Goal: Task Accomplishment & Management: Manage account settings

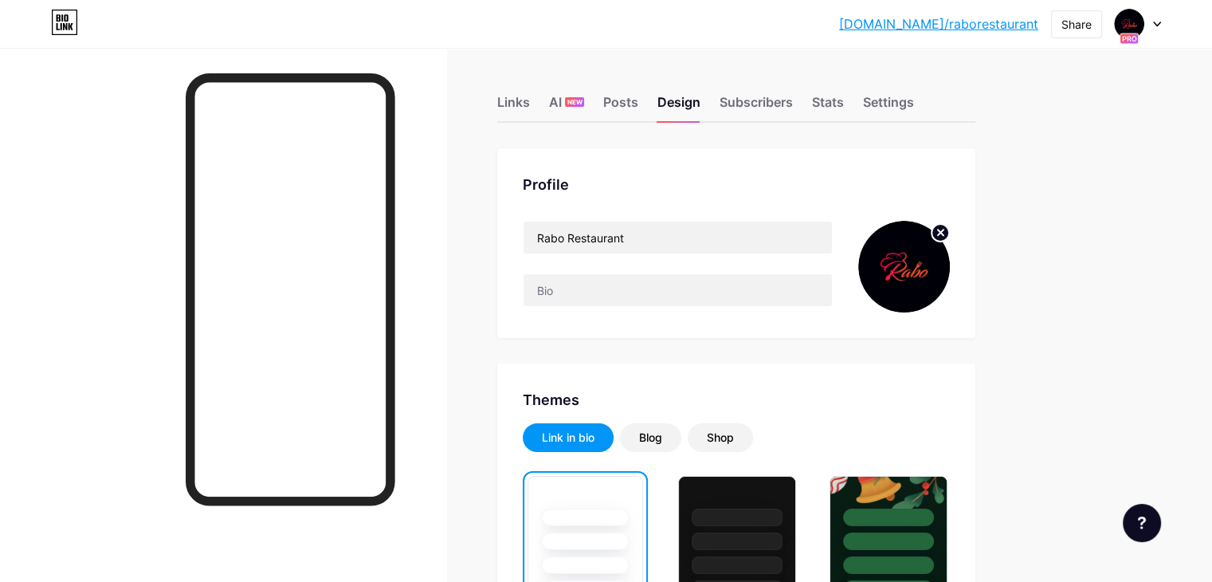
click at [1154, 22] on icon at bounding box center [1157, 24] width 6 height 4
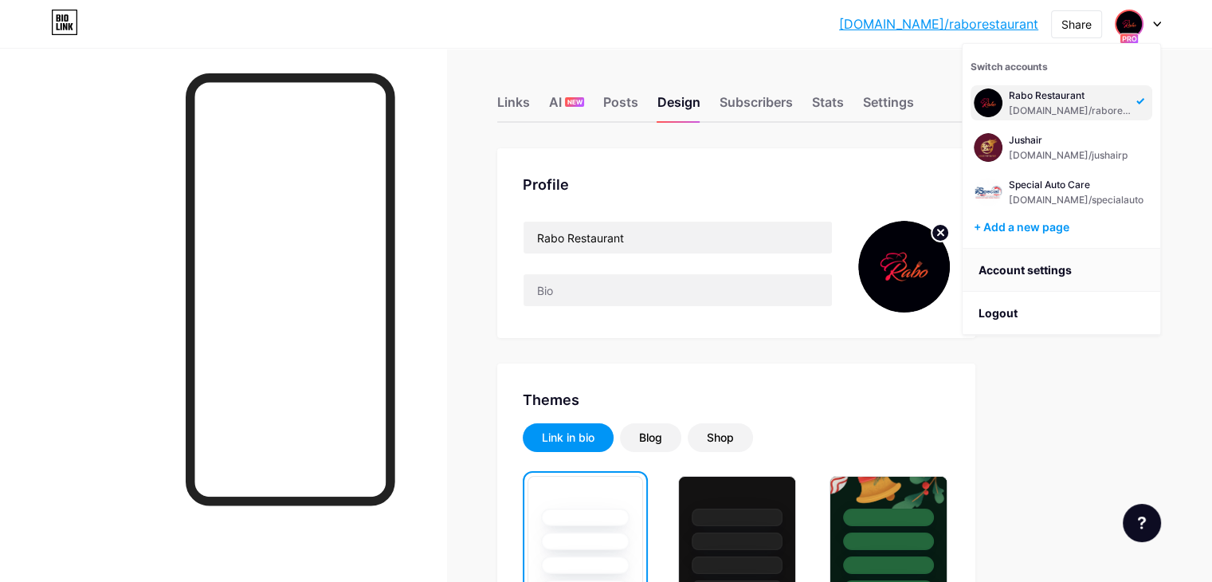
click at [1011, 267] on link "Account settings" at bounding box center [1062, 270] width 198 height 43
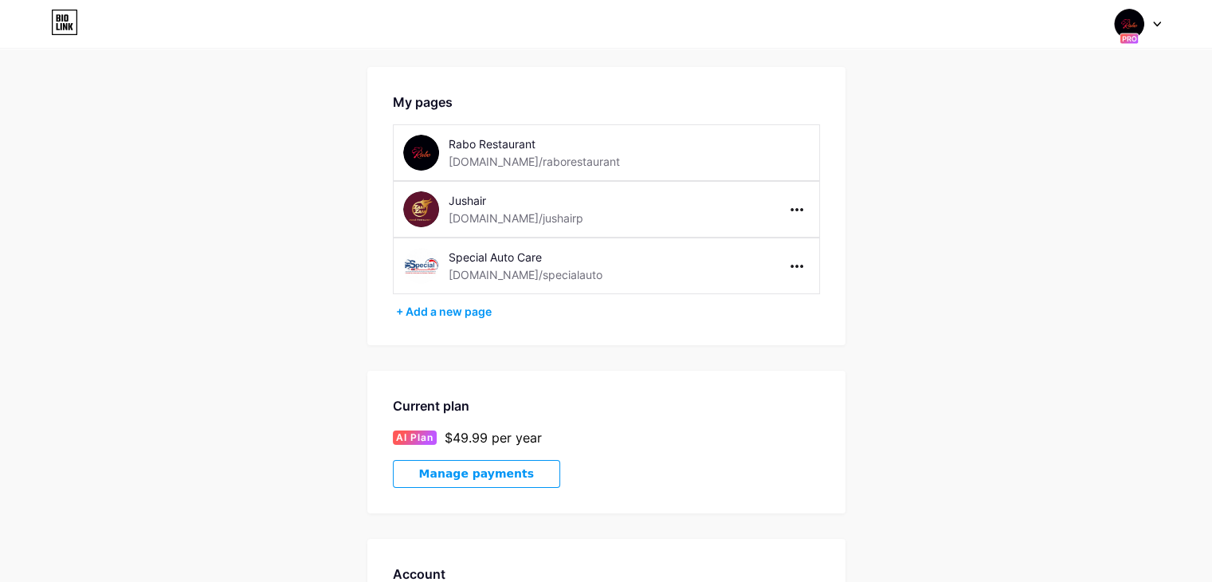
scroll to position [22, 0]
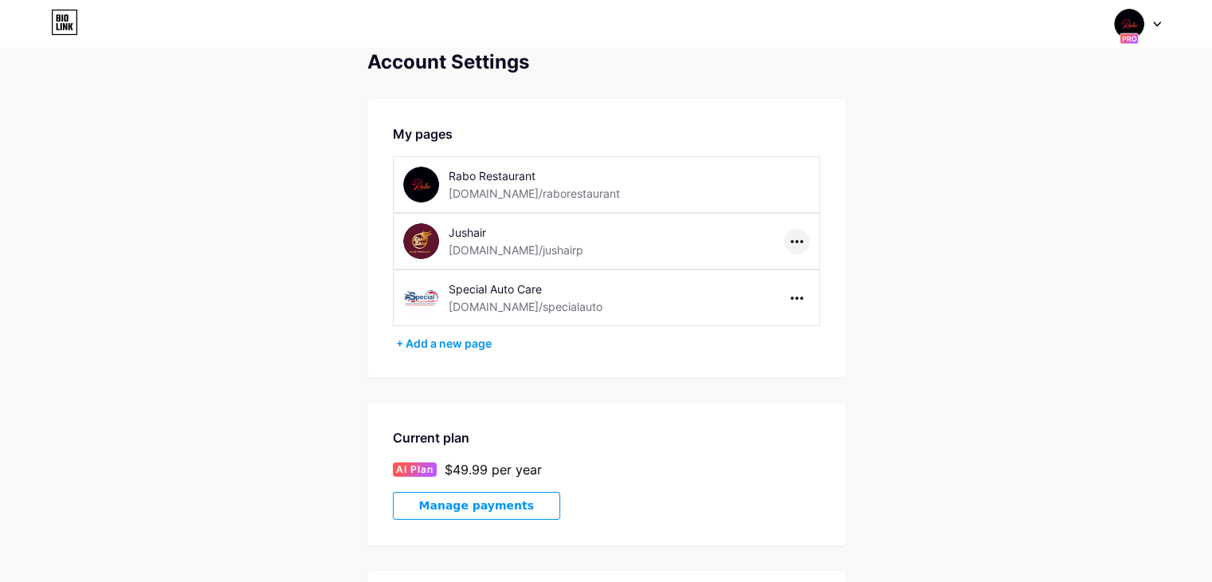
click at [793, 245] on div at bounding box center [797, 242] width 26 height 26
click at [480, 241] on div "[DOMAIN_NAME]/jushairp" at bounding box center [516, 249] width 135 height 17
click at [415, 234] on img at bounding box center [421, 241] width 36 height 36
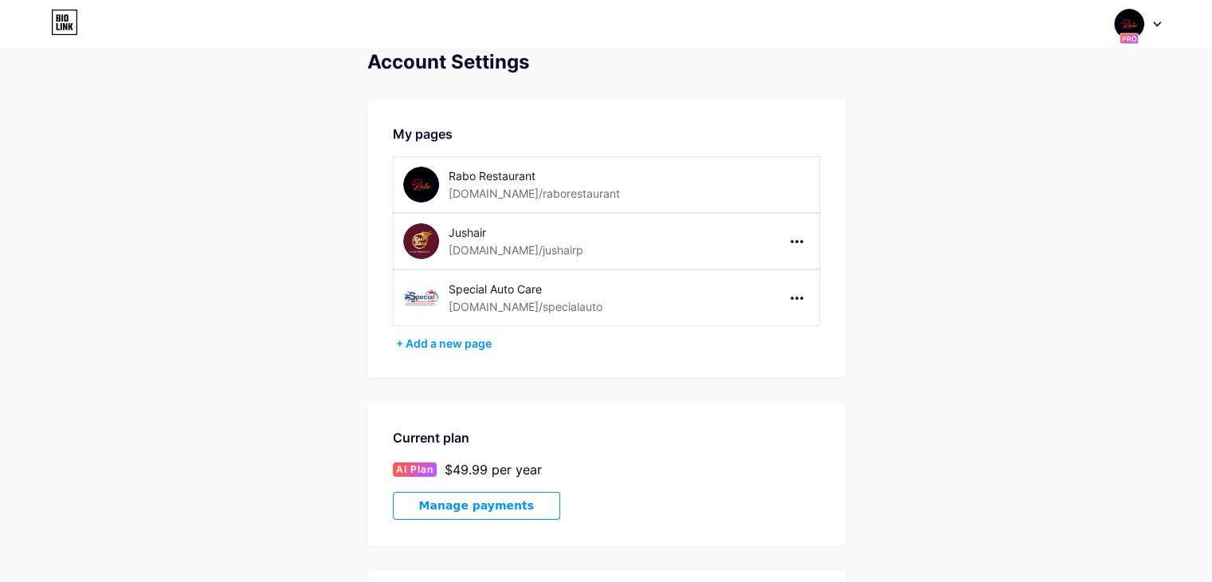
click at [493, 243] on div "[DOMAIN_NAME]/jushairp" at bounding box center [516, 249] width 135 height 17
click at [1159, 22] on icon at bounding box center [1157, 25] width 8 height 6
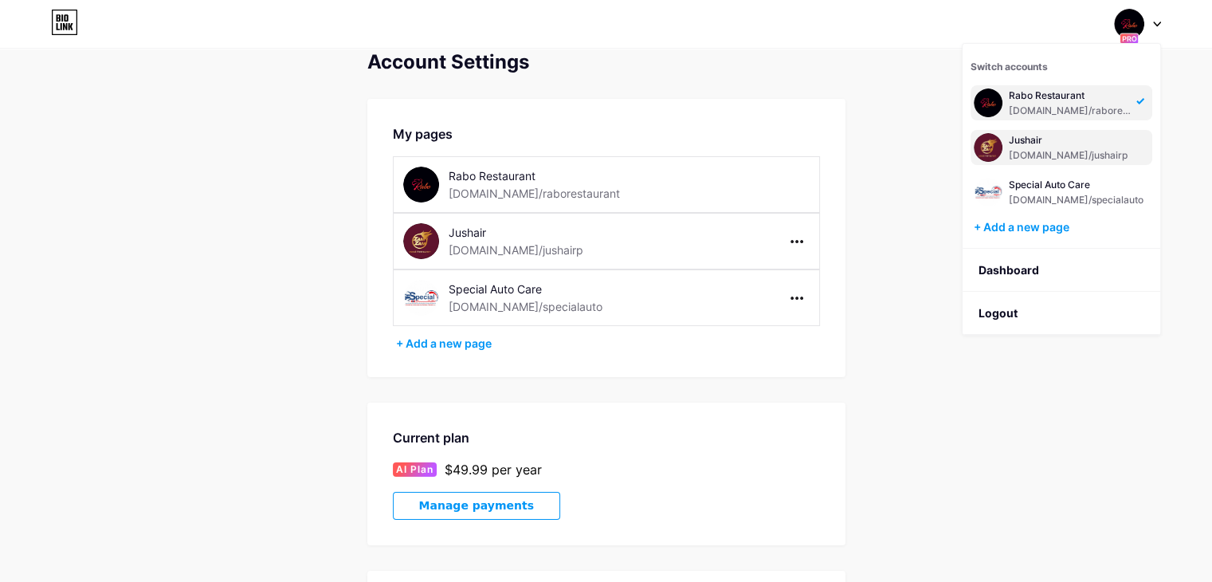
click at [1026, 139] on div "Jushair" at bounding box center [1068, 140] width 119 height 13
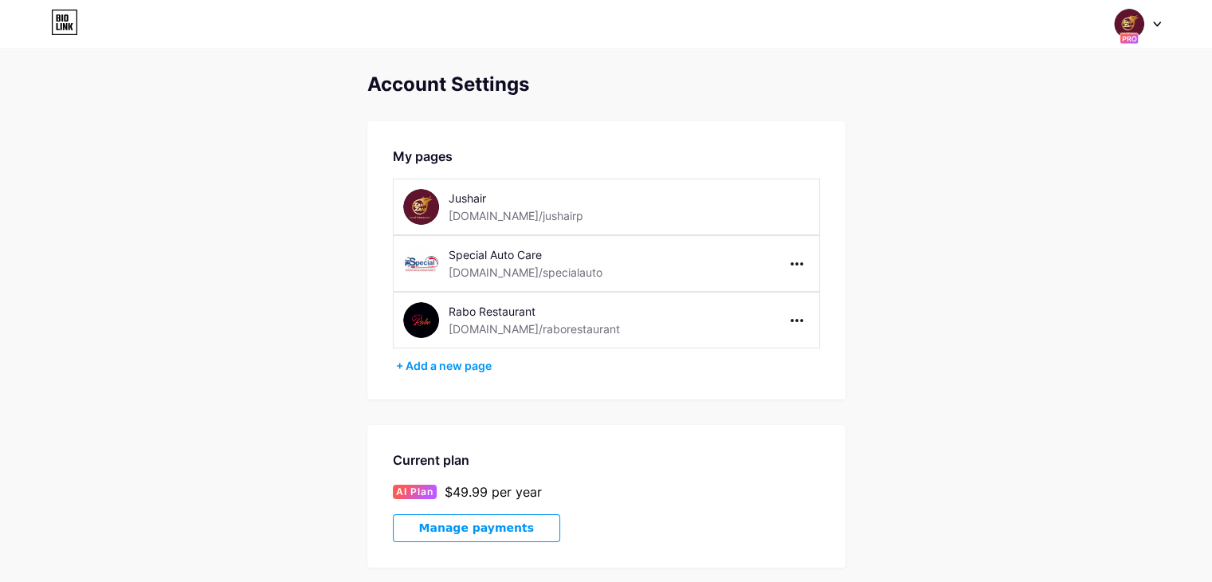
click at [475, 214] on div "[DOMAIN_NAME]/jushairp" at bounding box center [516, 215] width 135 height 17
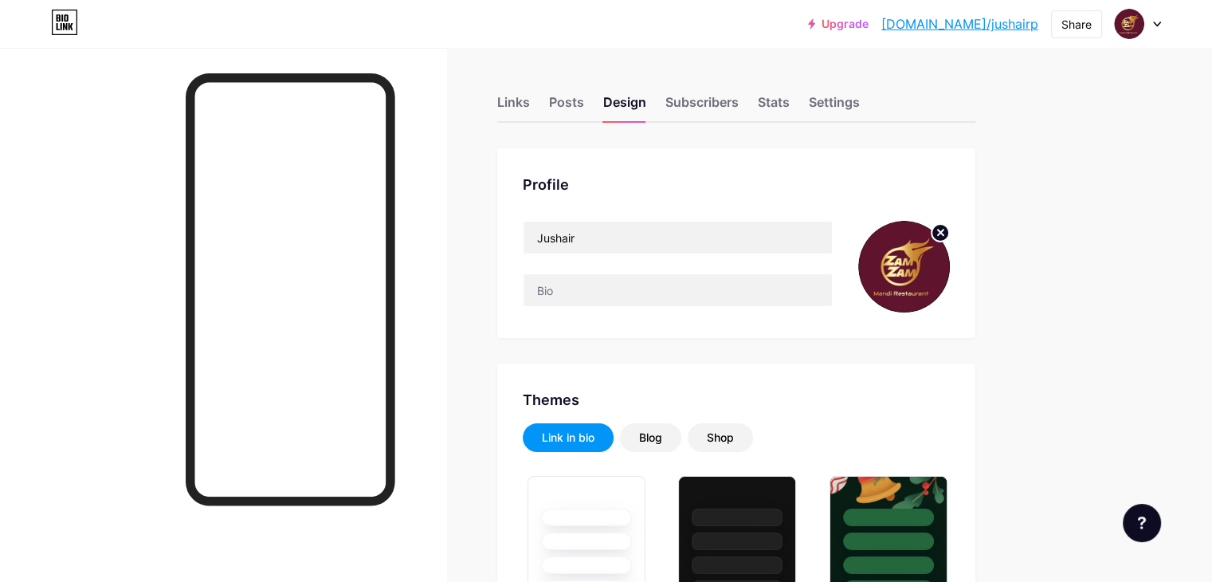
click at [949, 230] on circle at bounding box center [941, 233] width 18 height 18
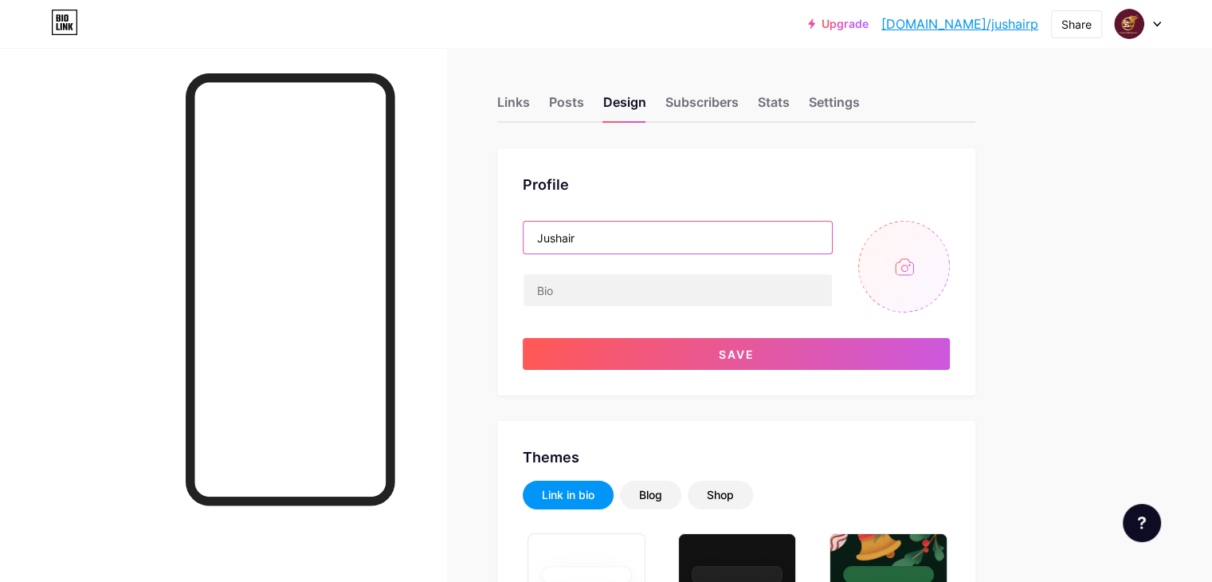
click at [787, 234] on input "Jushair" at bounding box center [678, 238] width 308 height 32
type input "conecae"
click at [950, 275] on input "file" at bounding box center [904, 267] width 92 height 92
type input "C:\fakepath\1.png"
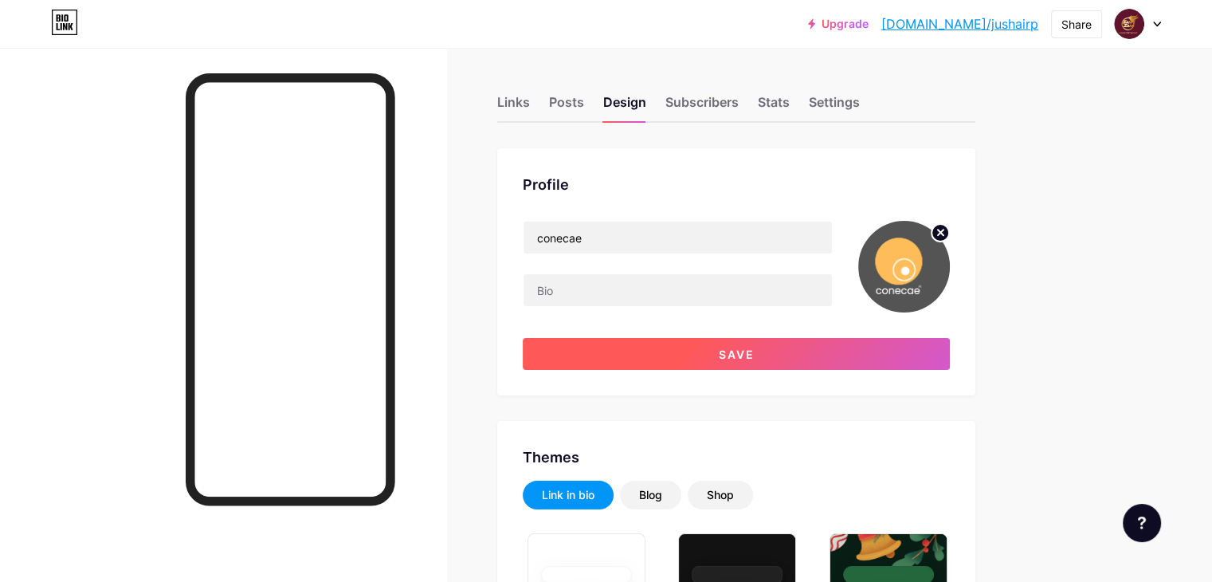
click at [736, 342] on button "Save" at bounding box center [736, 354] width 427 height 32
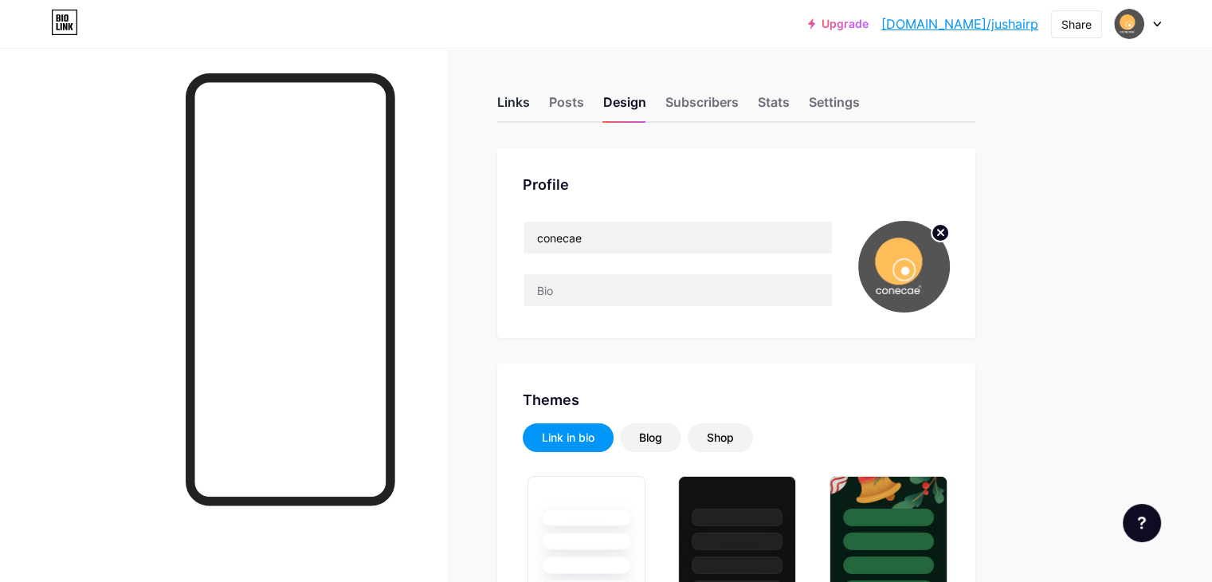
click at [530, 105] on div "Links" at bounding box center [513, 106] width 33 height 29
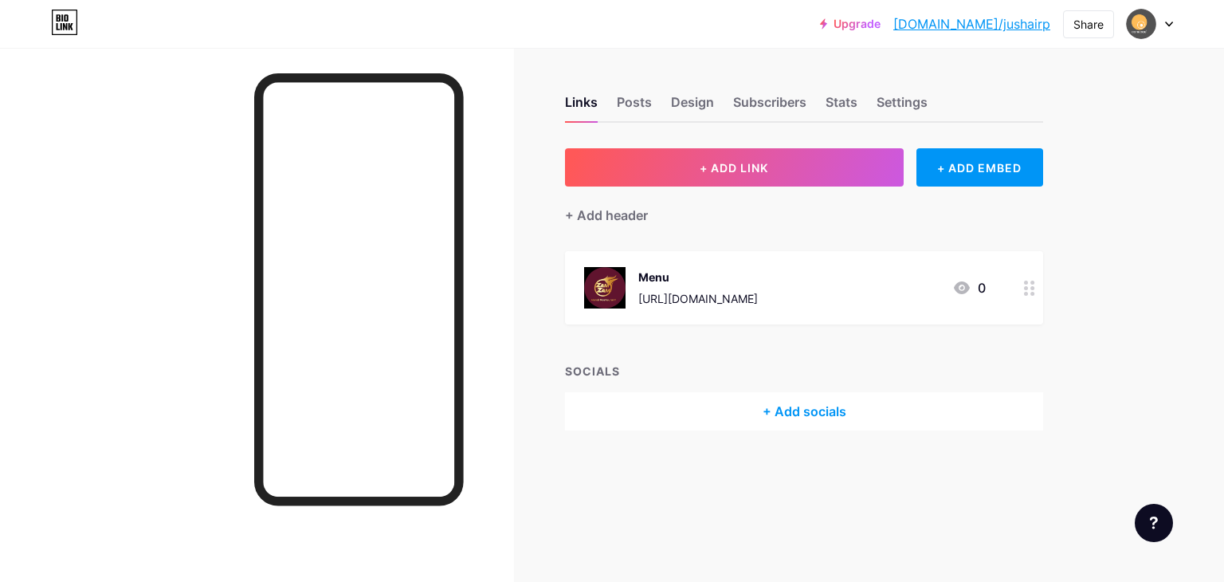
click at [1036, 289] on div at bounding box center [1029, 287] width 27 height 73
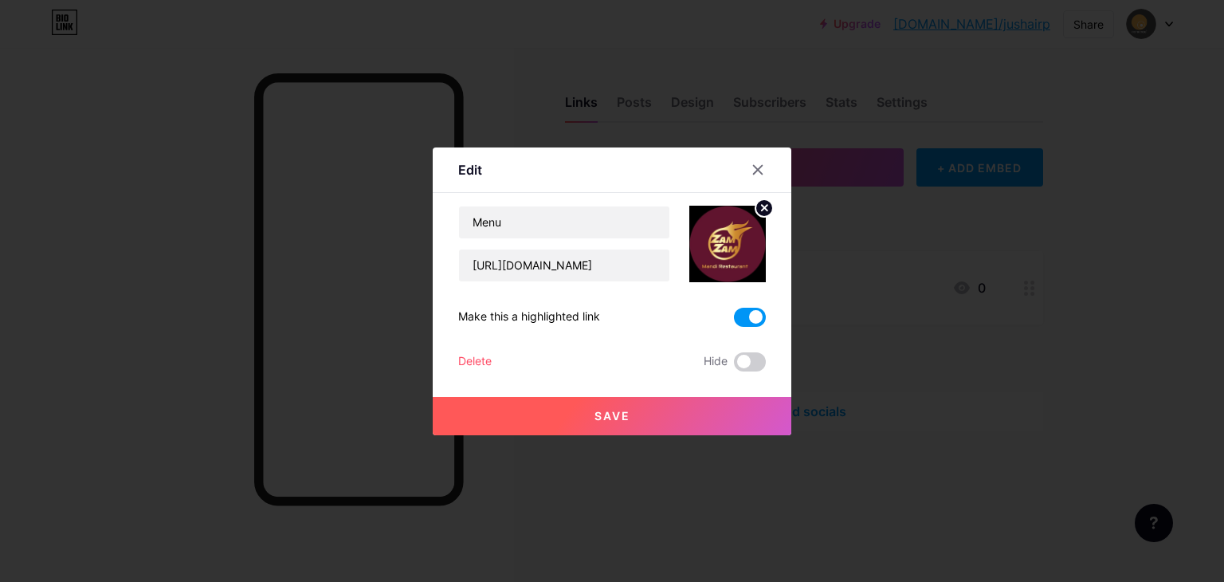
click at [487, 358] on div "Delete" at bounding box center [474, 361] width 33 height 19
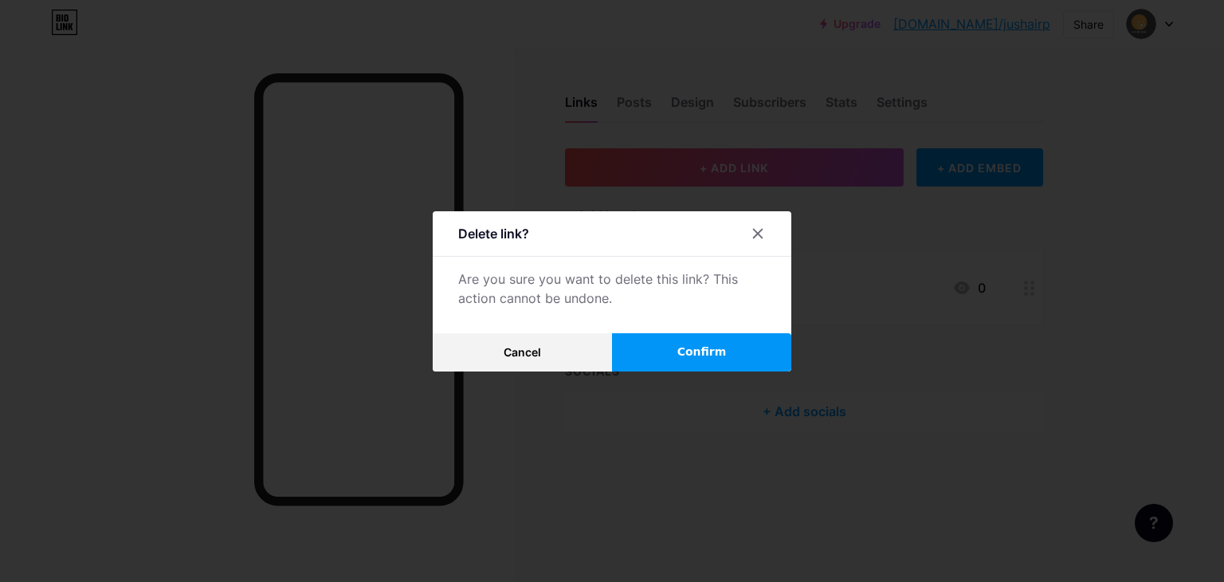
click at [655, 358] on button "Confirm" at bounding box center [701, 352] width 179 height 38
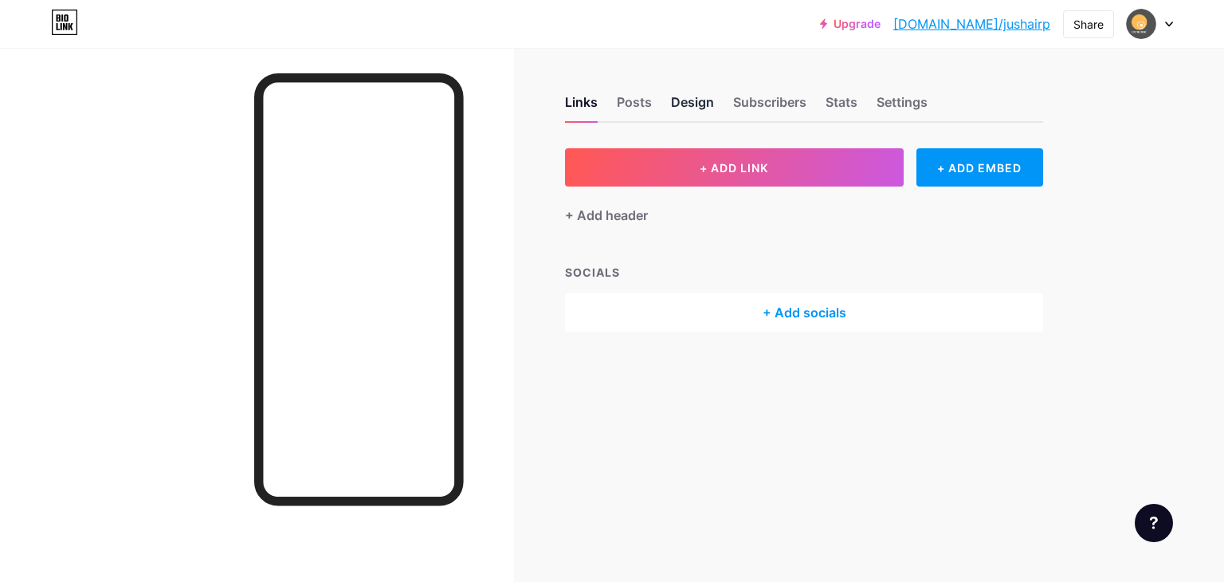
click at [693, 106] on div "Design" at bounding box center [692, 106] width 43 height 29
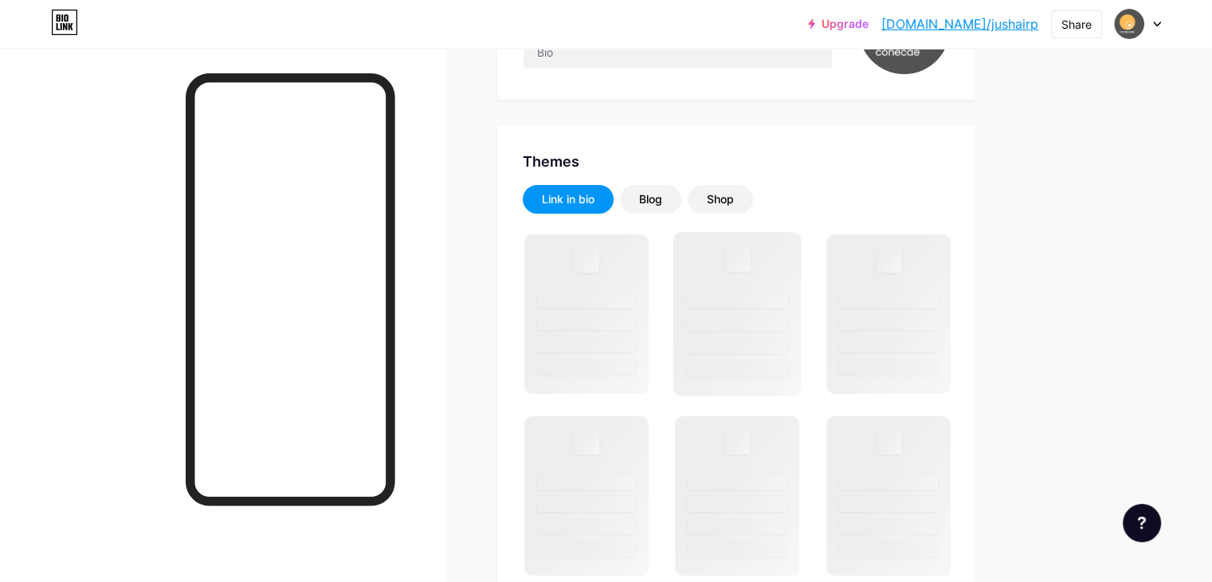
scroll to position [239, 0]
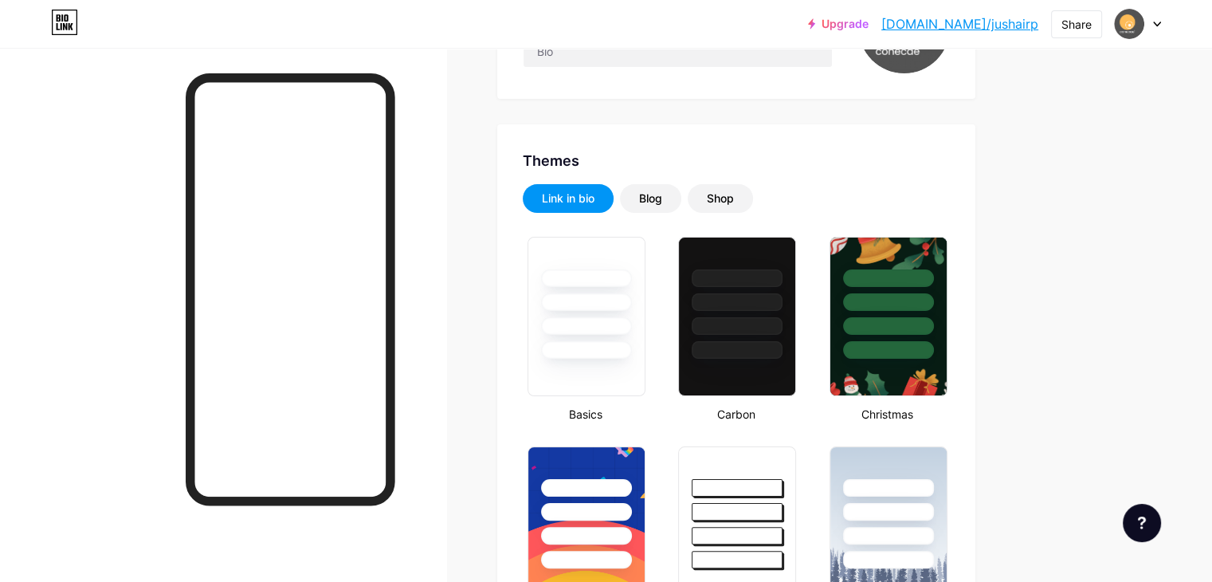
click at [632, 326] on div at bounding box center [586, 326] width 91 height 18
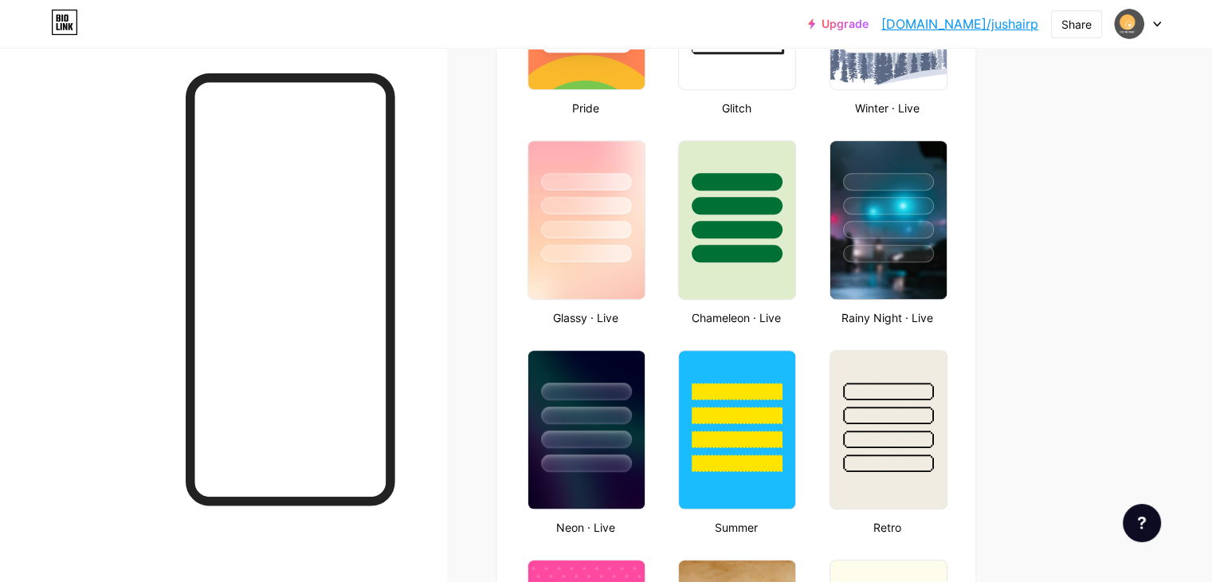
scroll to position [956, 0]
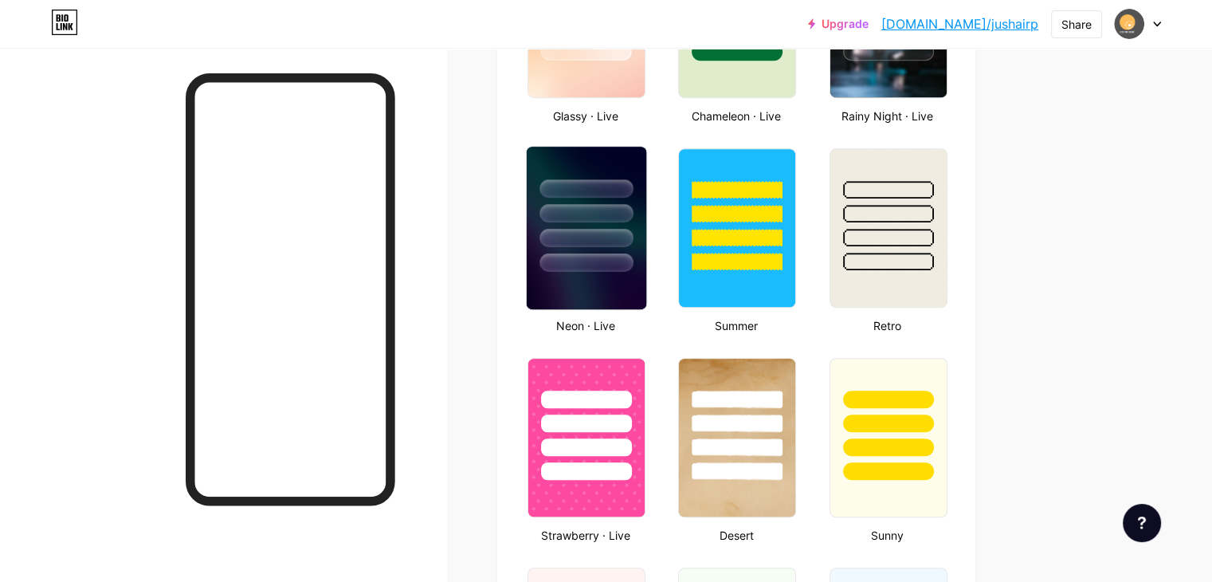
click at [633, 243] on div at bounding box center [586, 238] width 93 height 18
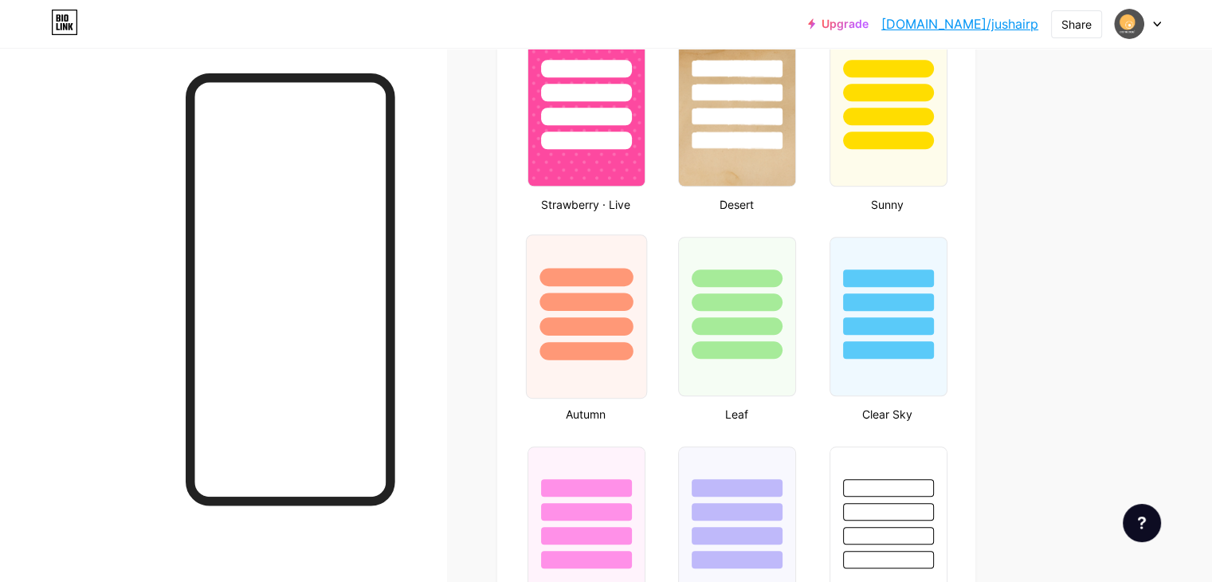
scroll to position [1275, 0]
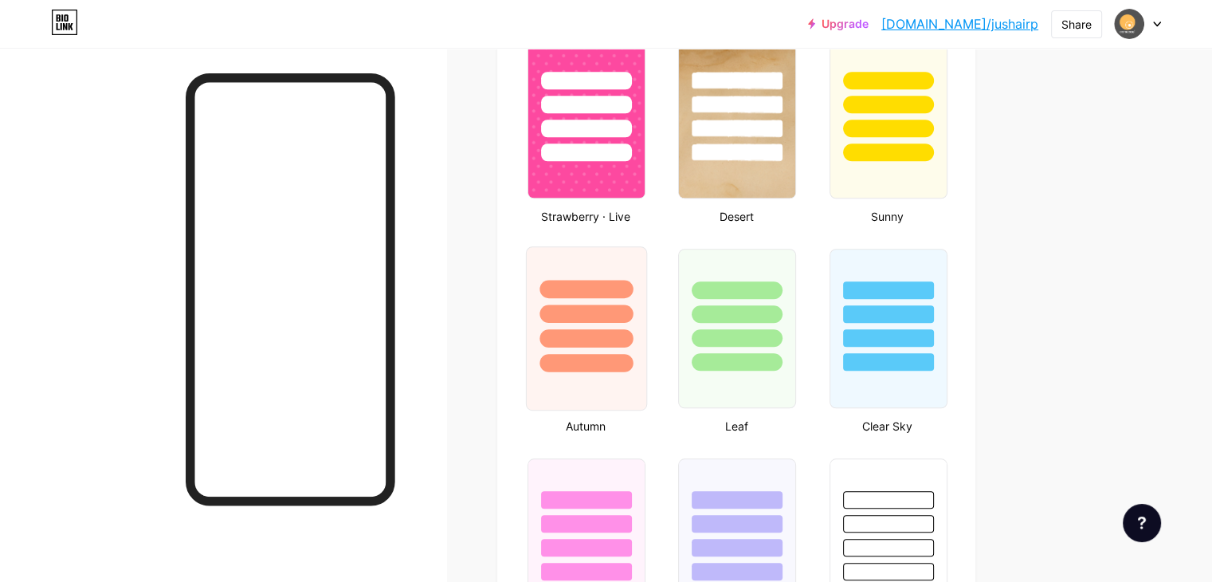
click at [646, 320] on div at bounding box center [587, 309] width 120 height 125
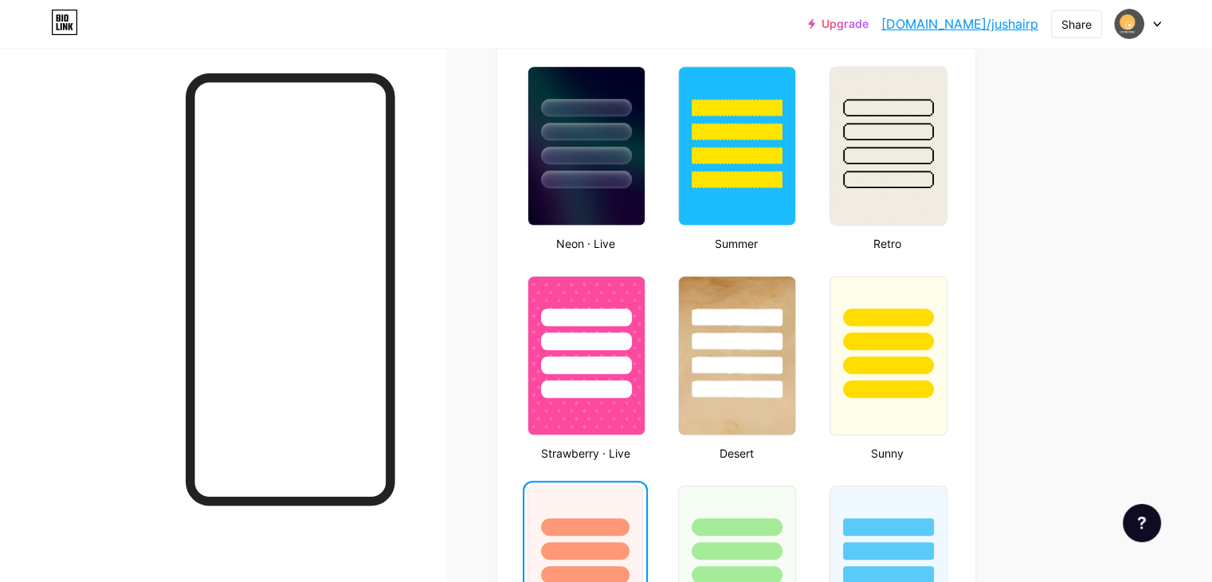
scroll to position [1036, 0]
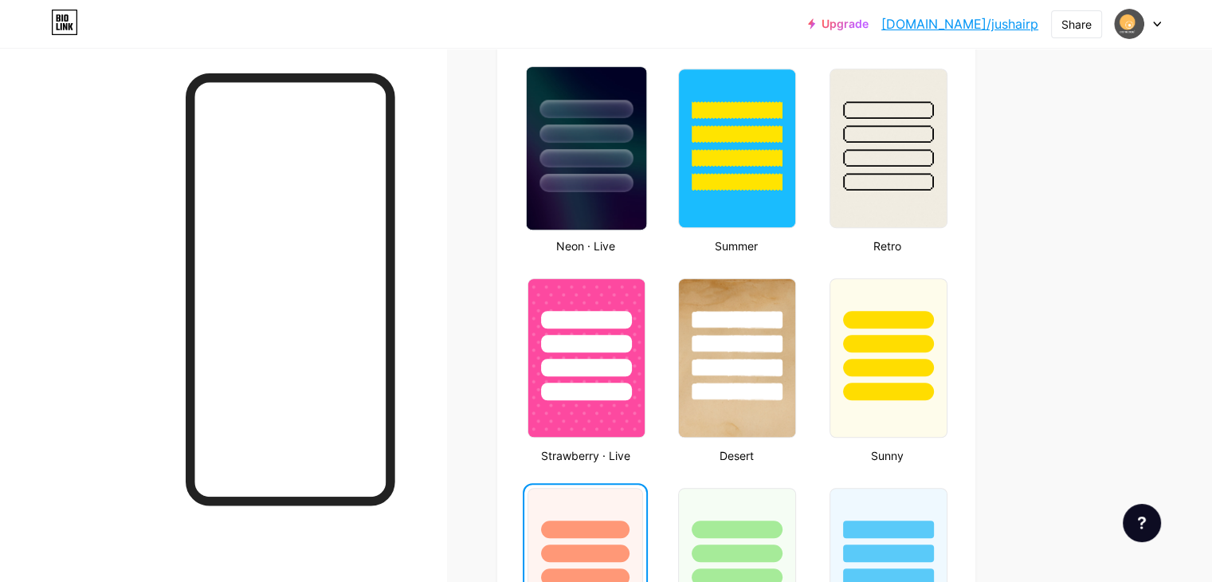
click at [646, 194] on img at bounding box center [587, 148] width 120 height 163
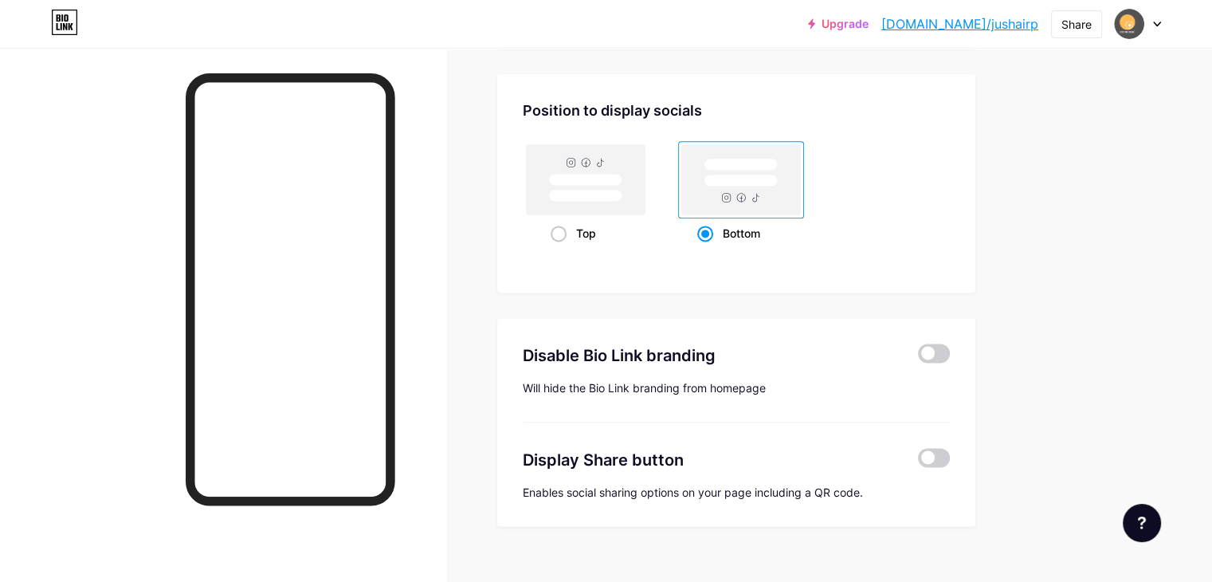
scroll to position [2125, 0]
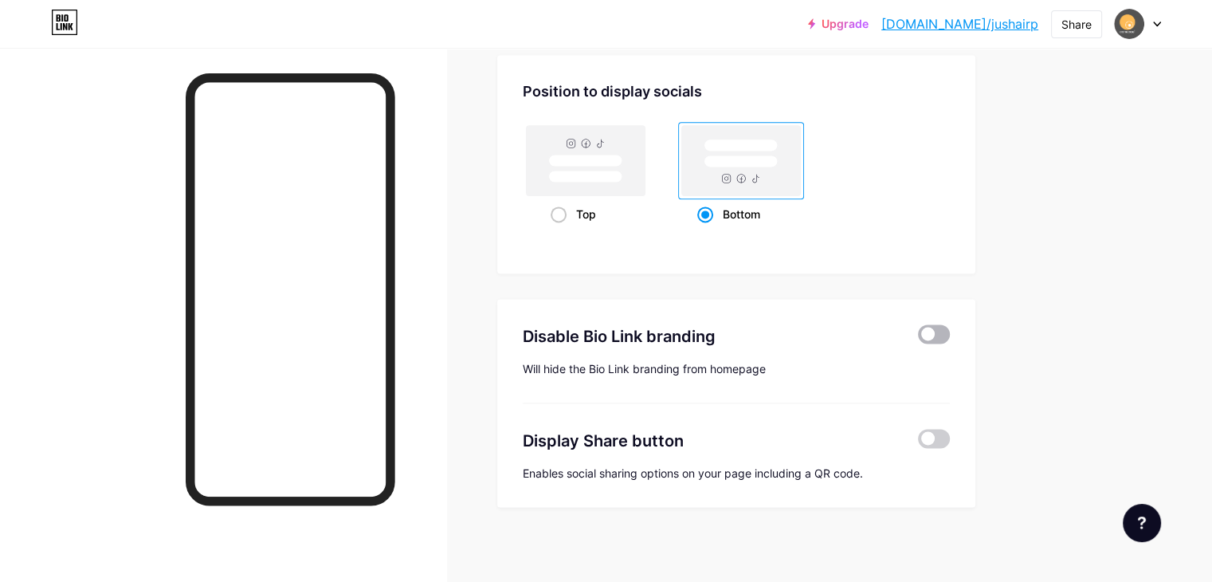
click at [950, 325] on span at bounding box center [934, 333] width 32 height 19
click at [918, 338] on input "checkbox" at bounding box center [918, 338] width 0 height 0
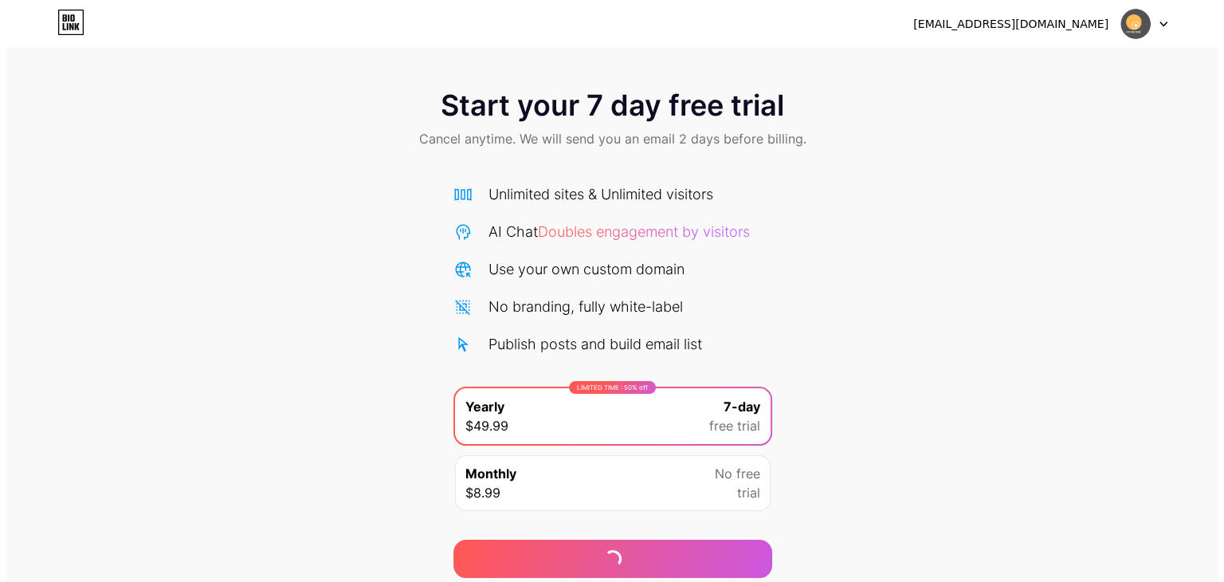
scroll to position [59, 0]
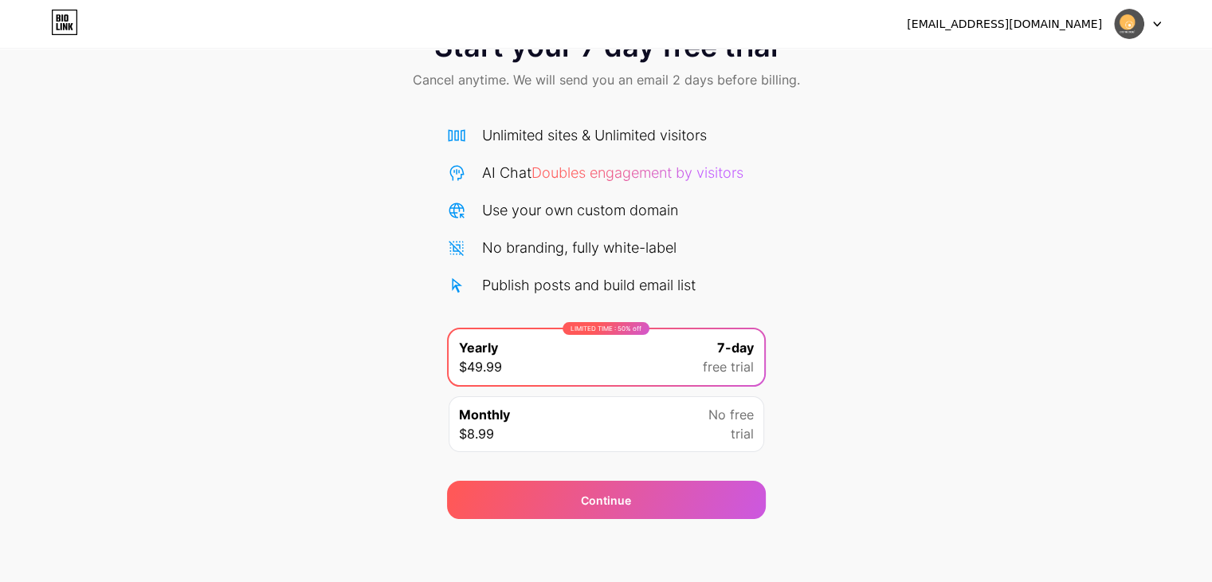
click at [711, 425] on div "No free trial" at bounding box center [730, 424] width 45 height 38
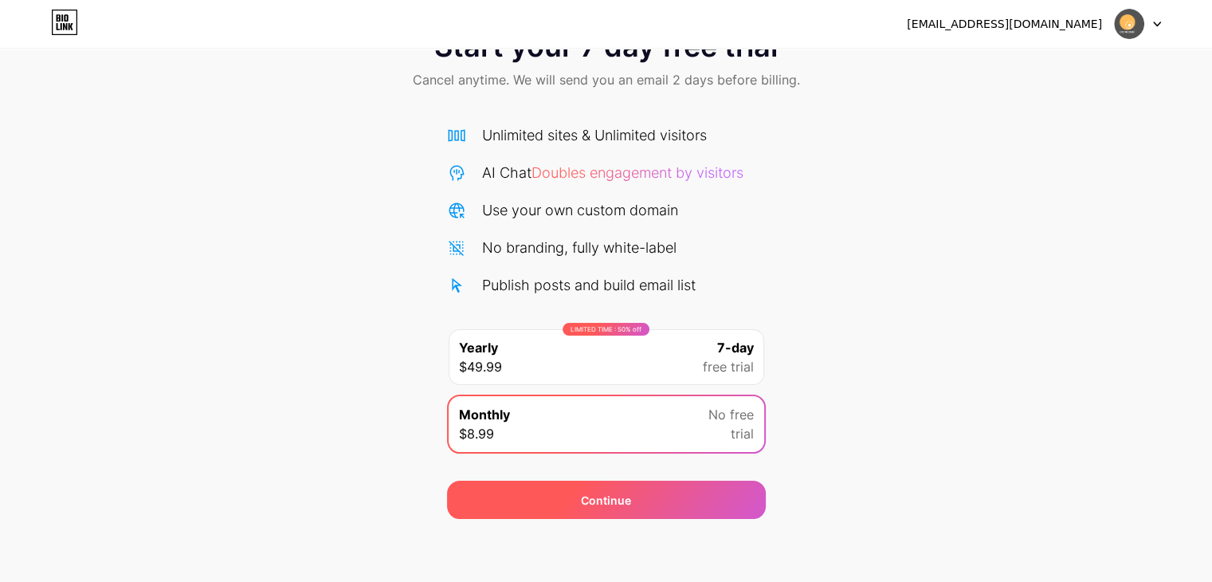
click at [651, 496] on div "Continue" at bounding box center [606, 500] width 319 height 38
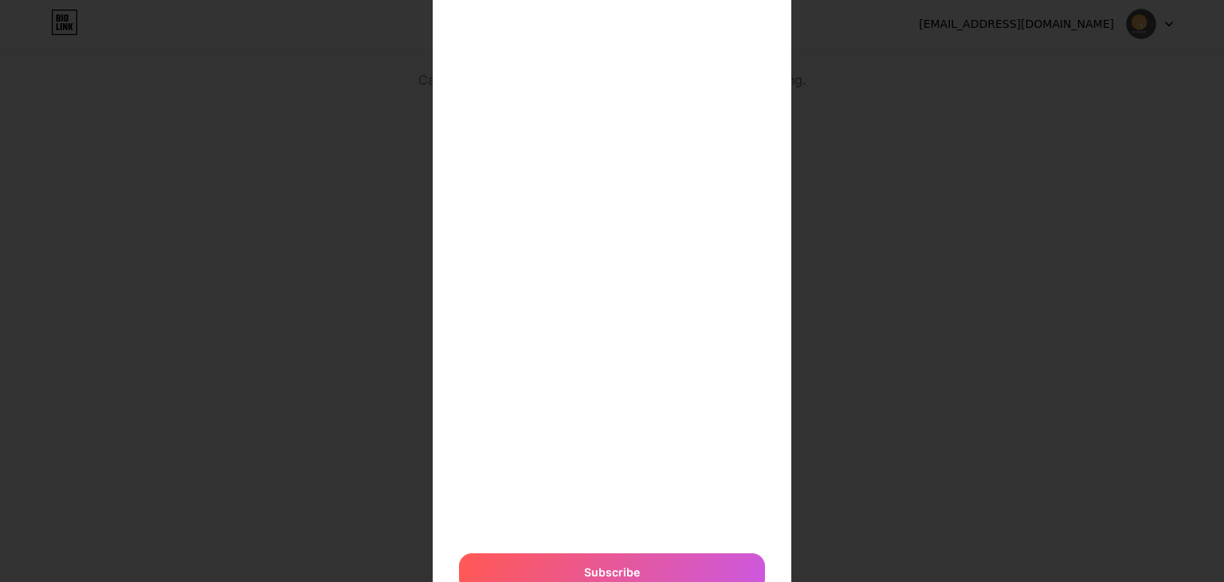
scroll to position [330, 0]
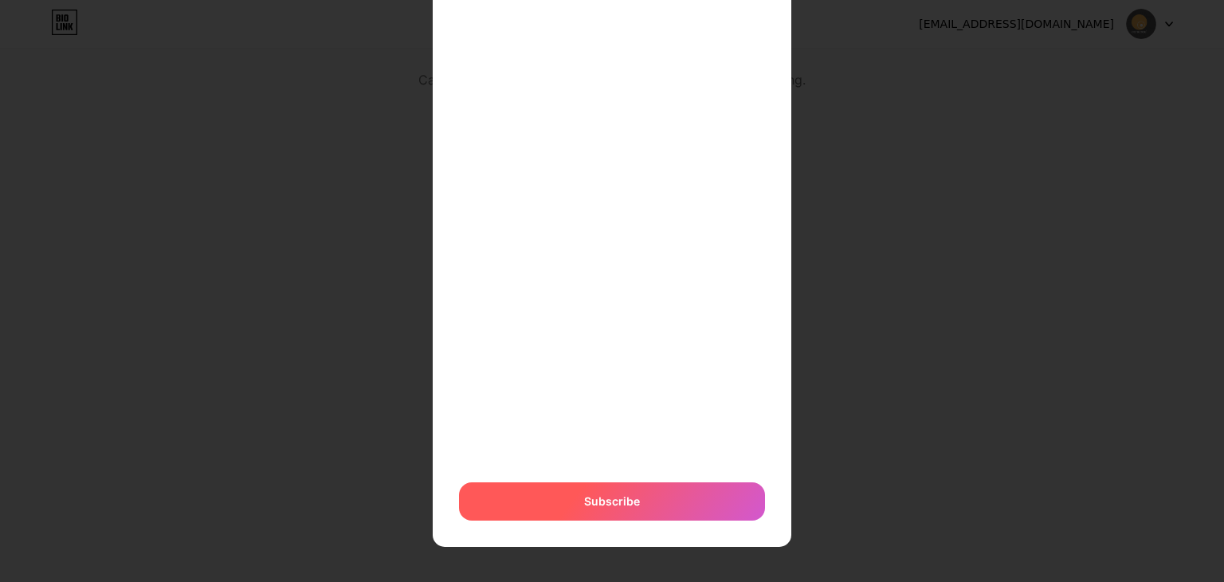
click at [618, 505] on span "Subscribe" at bounding box center [612, 501] width 56 height 17
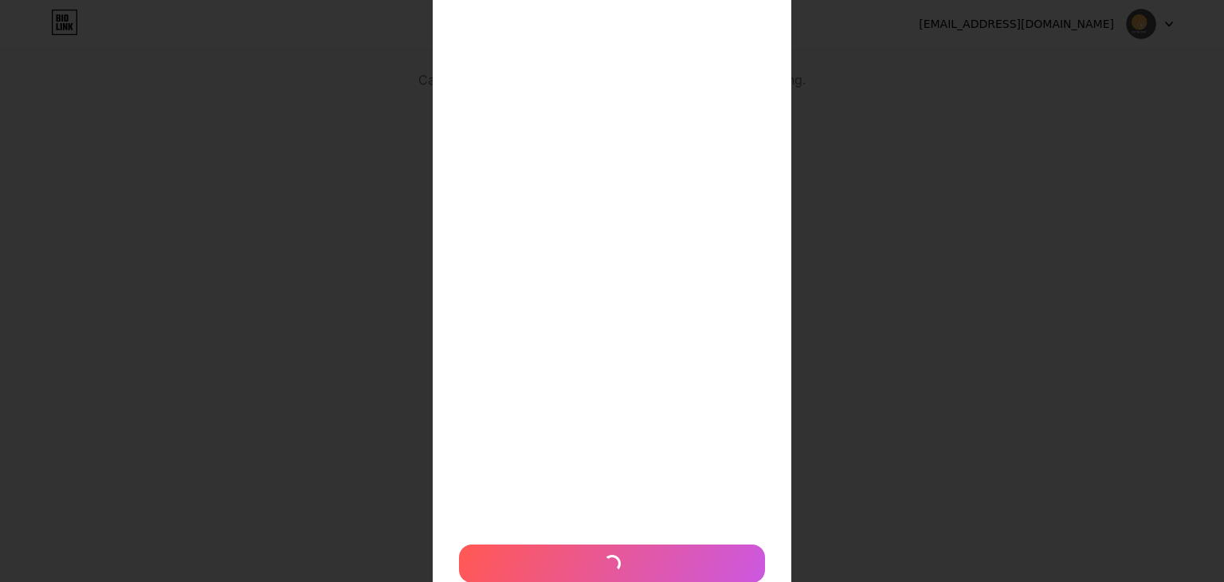
scroll to position [171, 0]
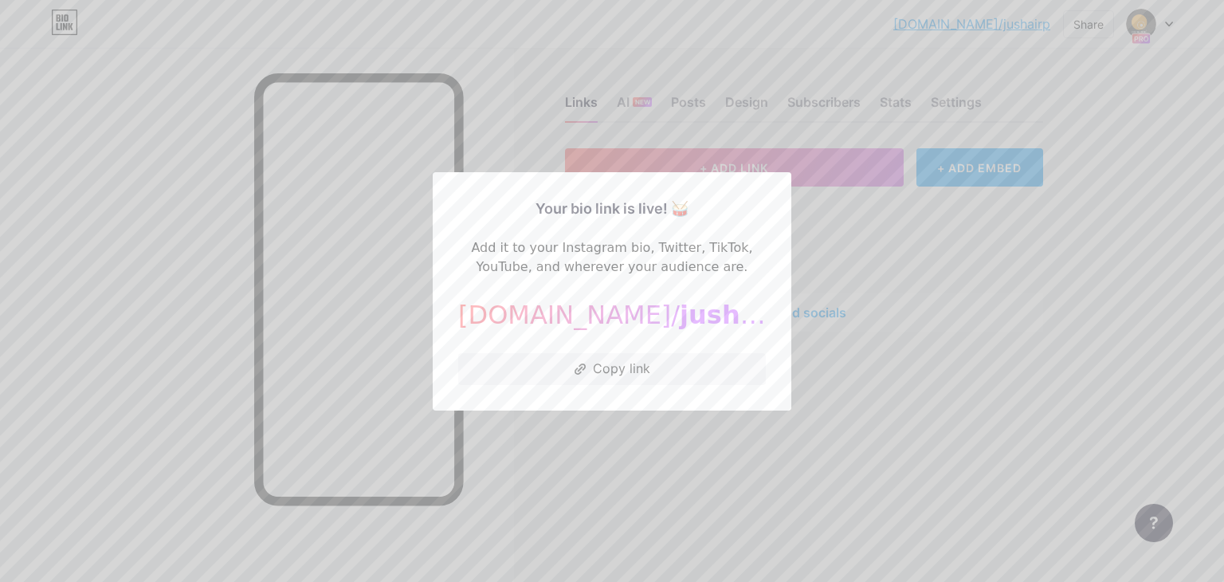
click at [788, 444] on div at bounding box center [612, 291] width 1224 height 582
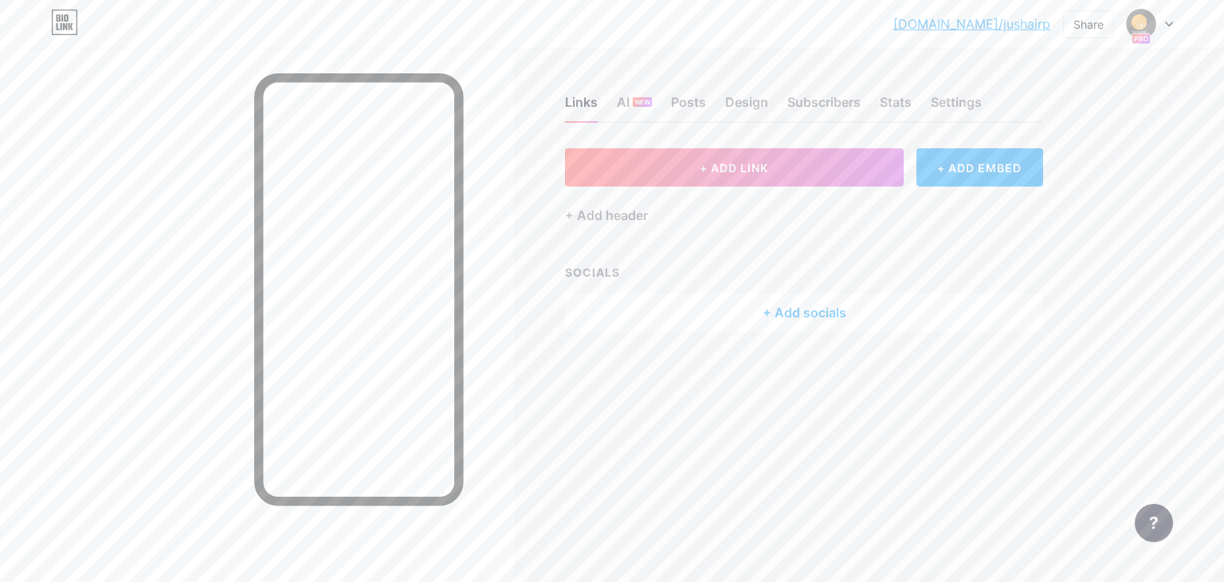
click at [1165, 18] on div at bounding box center [1150, 24] width 46 height 29
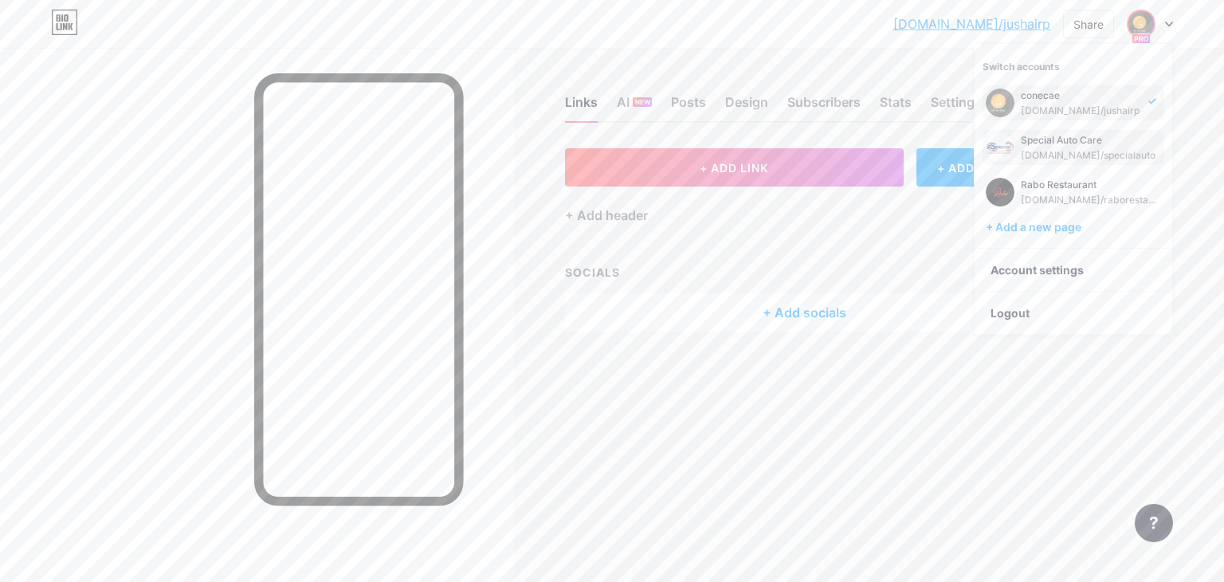
click at [1062, 142] on div "Special Auto Care" at bounding box center [1088, 140] width 135 height 13
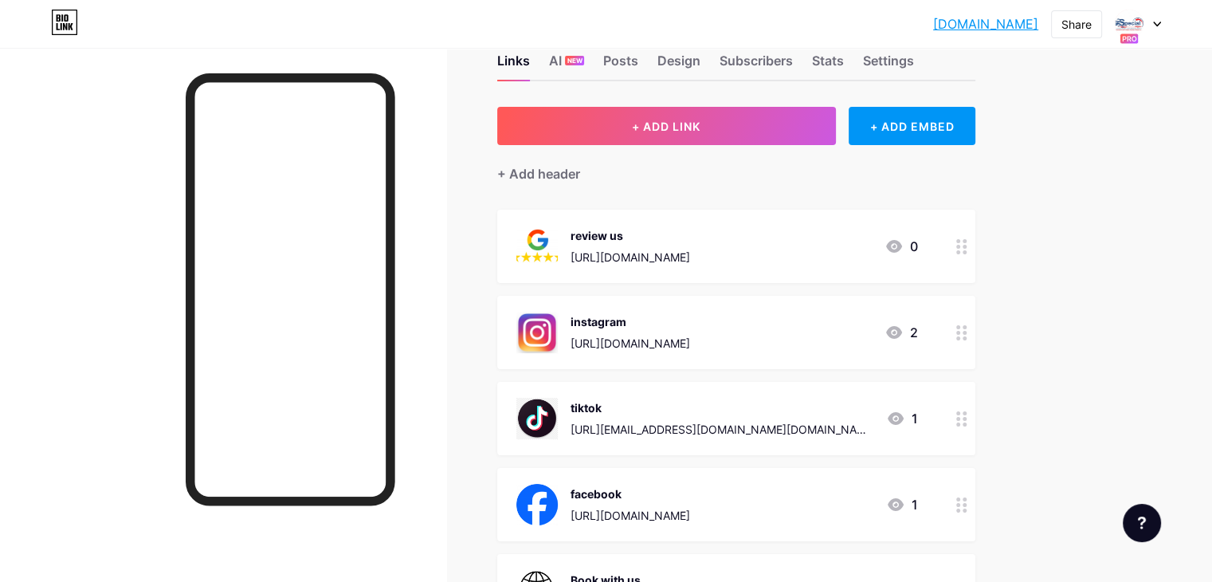
scroll to position [38, 0]
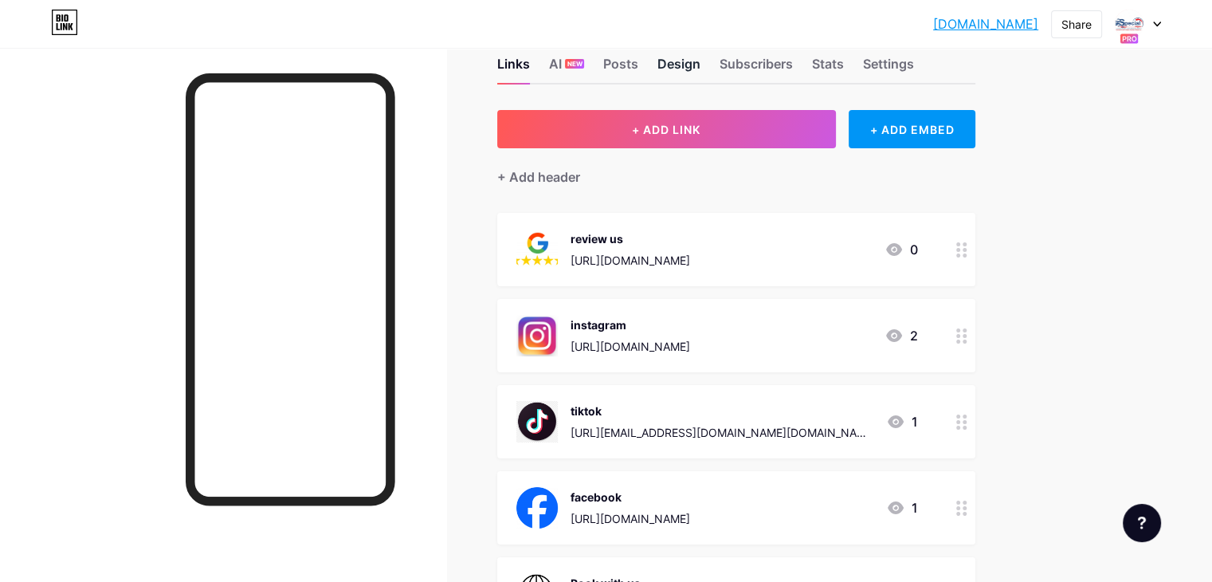
click at [701, 66] on div "Design" at bounding box center [678, 68] width 43 height 29
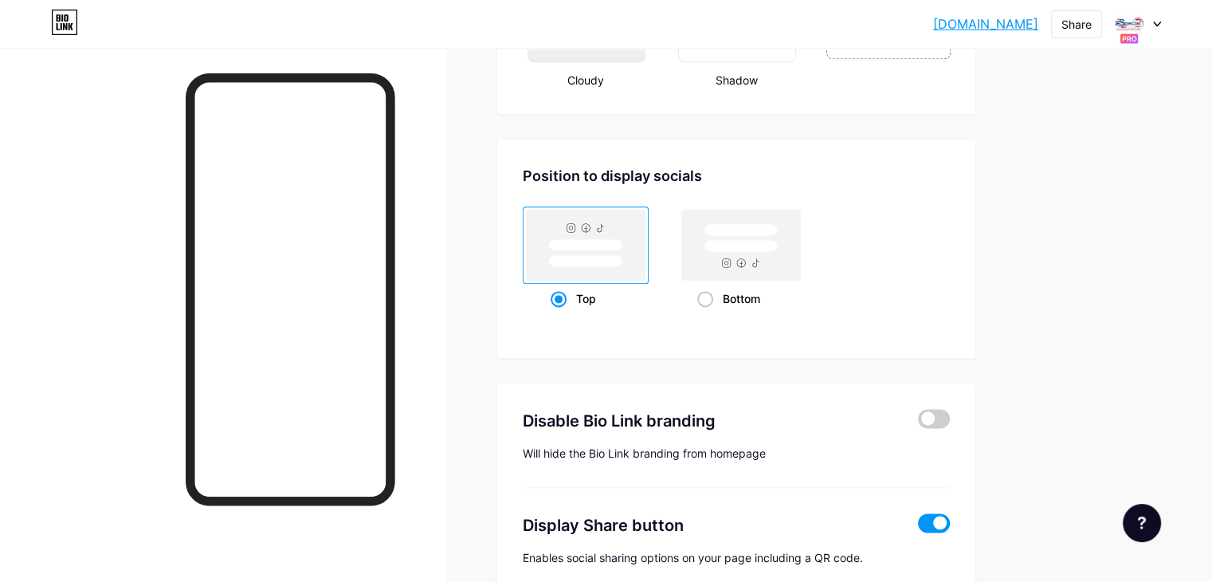
scroll to position [2125, 0]
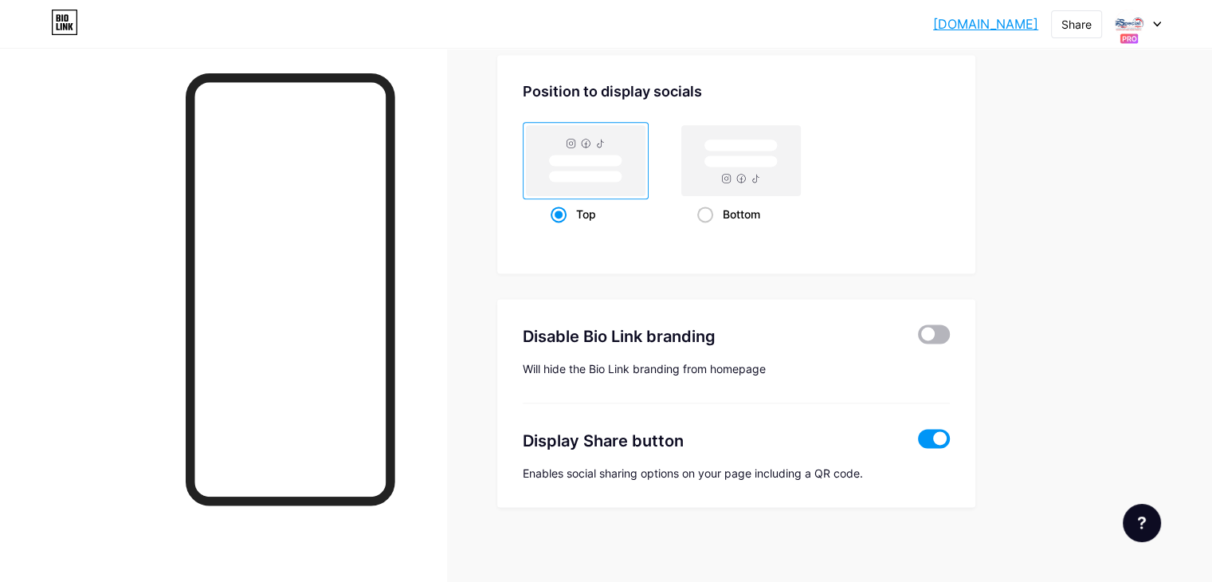
click at [950, 325] on span at bounding box center [934, 333] width 32 height 19
click at [918, 338] on input "checkbox" at bounding box center [918, 338] width 0 height 0
click at [950, 326] on span at bounding box center [934, 333] width 32 height 19
click at [918, 338] on input "checkbox" at bounding box center [918, 338] width 0 height 0
click at [950, 329] on span at bounding box center [934, 333] width 32 height 19
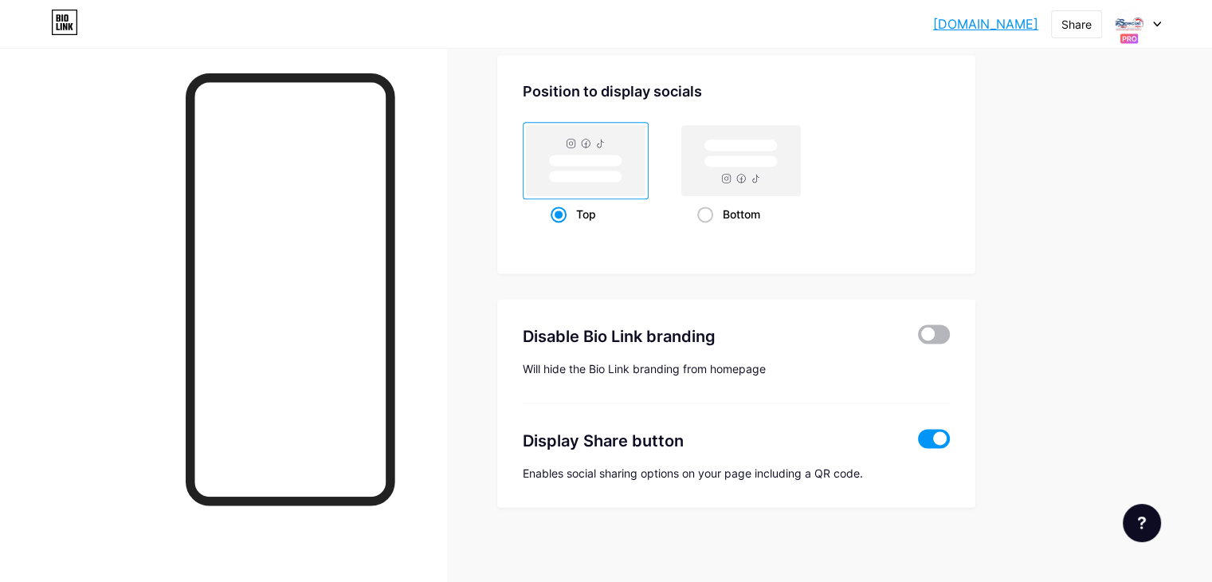
click at [918, 338] on input "checkbox" at bounding box center [918, 338] width 0 height 0
click at [950, 332] on span at bounding box center [934, 333] width 32 height 19
click at [918, 338] on input "checkbox" at bounding box center [918, 338] width 0 height 0
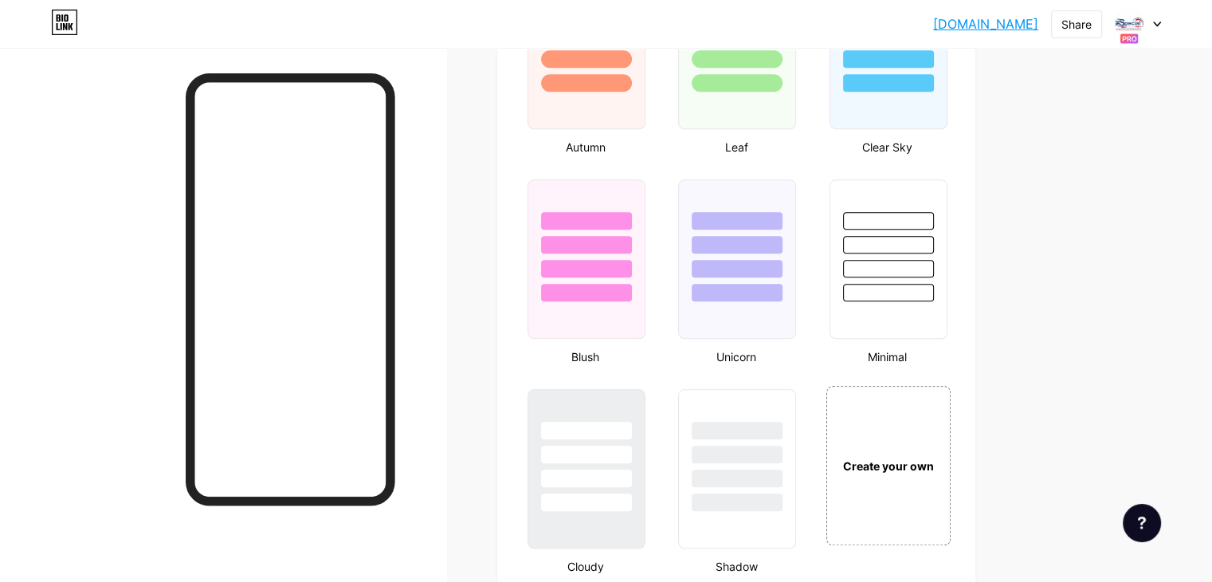
scroll to position [1328, 0]
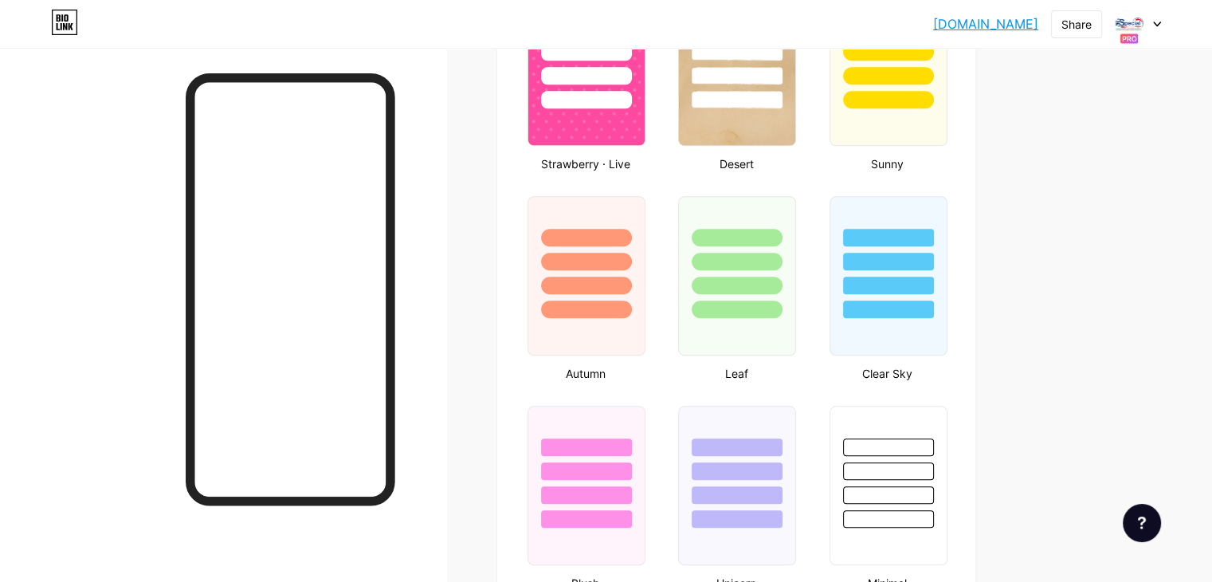
click at [1154, 25] on icon at bounding box center [1157, 25] width 8 height 6
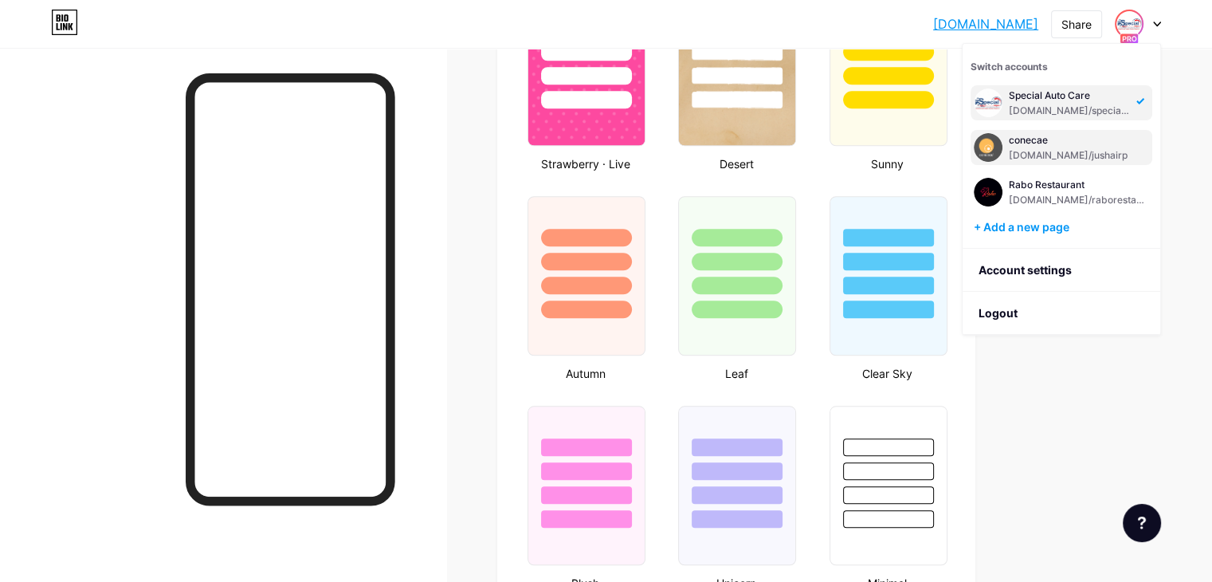
click at [1026, 153] on div "[DOMAIN_NAME]/jushairp" at bounding box center [1068, 155] width 119 height 13
